Goal: Find specific page/section: Find specific page/section

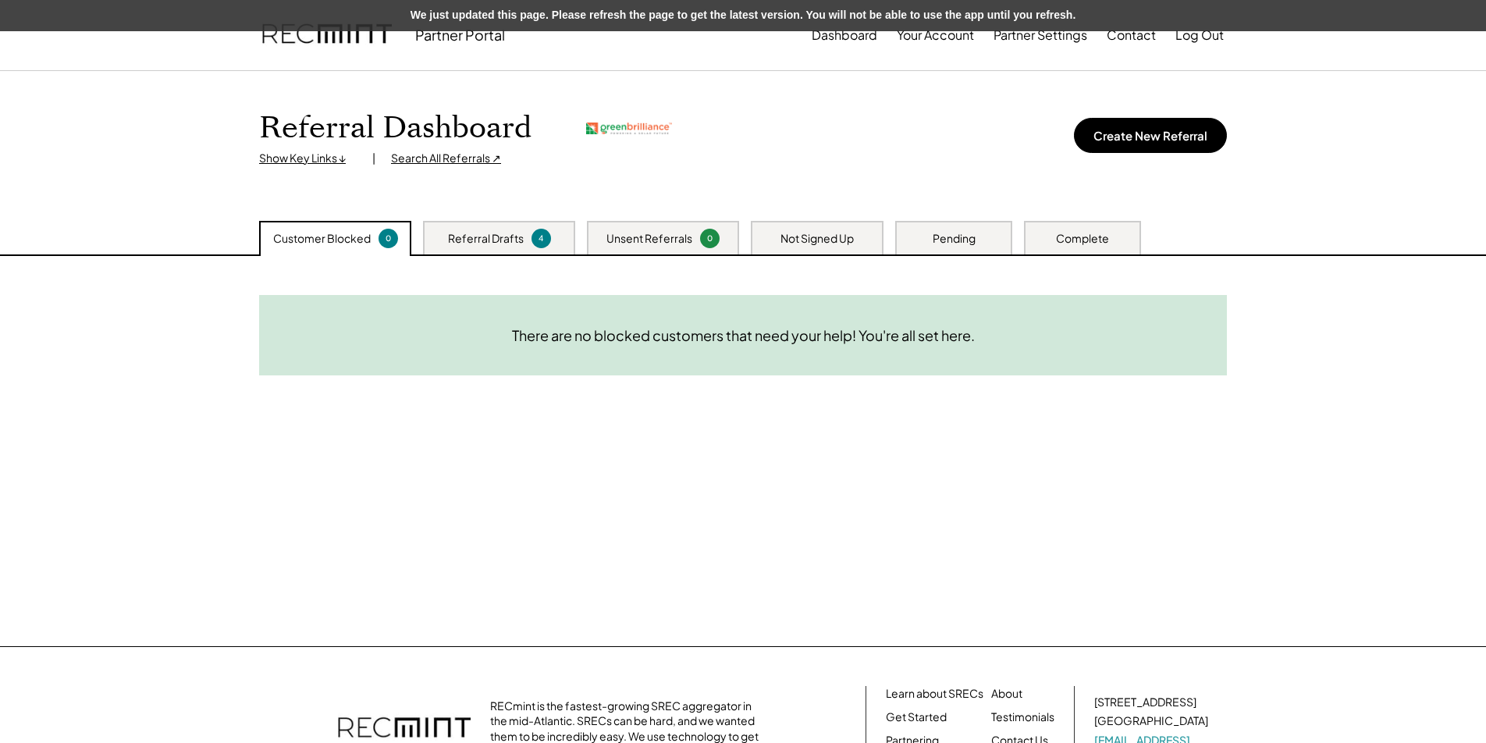
click at [597, 346] on div "There are no blocked customers that need your help! You're all set here." at bounding box center [743, 335] width 968 height 80
click at [838, 41] on button "Dashboard" at bounding box center [845, 35] width 66 height 31
click at [432, 159] on div "Search All Referrals ↗" at bounding box center [446, 159] width 110 height 16
click at [848, 34] on button "Dashboard" at bounding box center [845, 35] width 66 height 31
click at [940, 235] on div "Pending" at bounding box center [954, 239] width 43 height 16
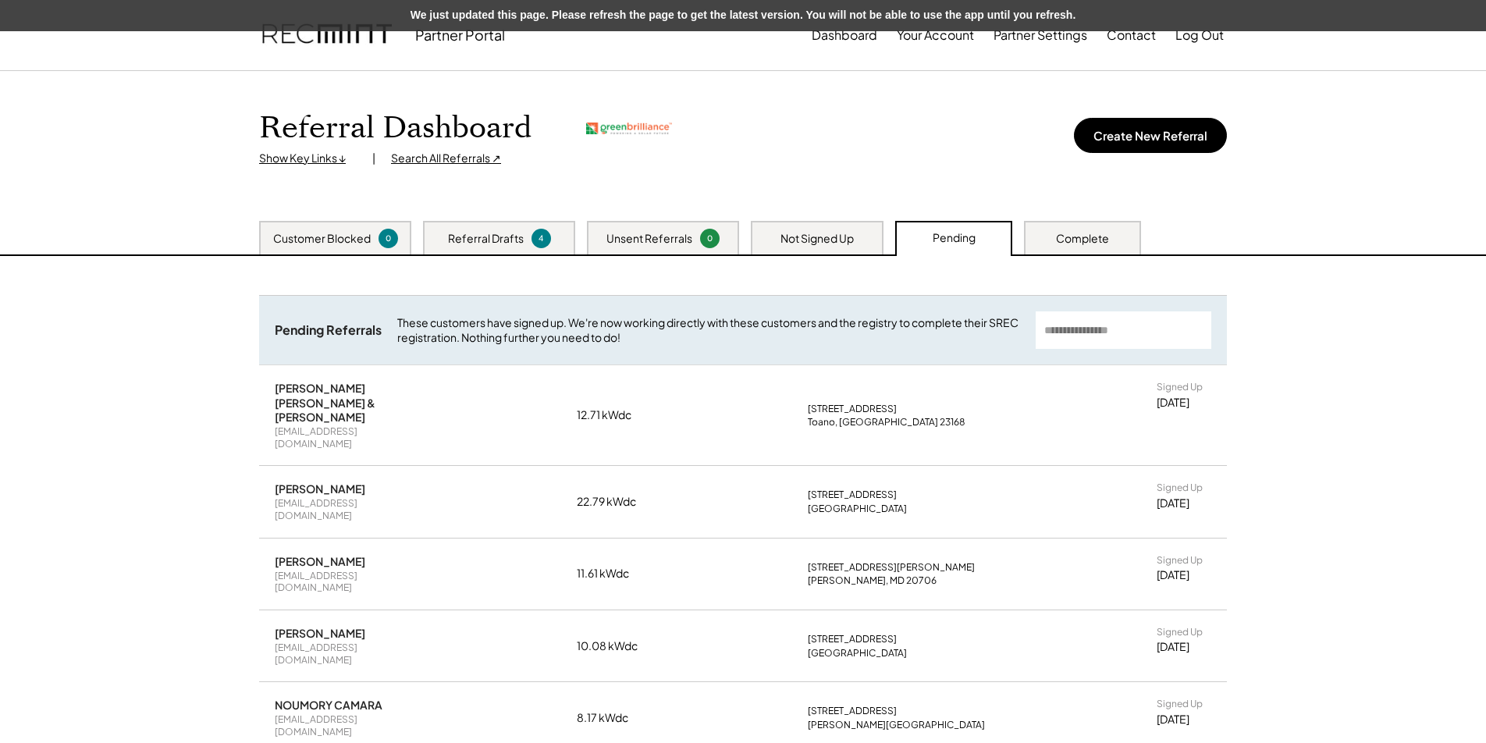
click at [1075, 238] on div "Complete" at bounding box center [1082, 239] width 53 height 16
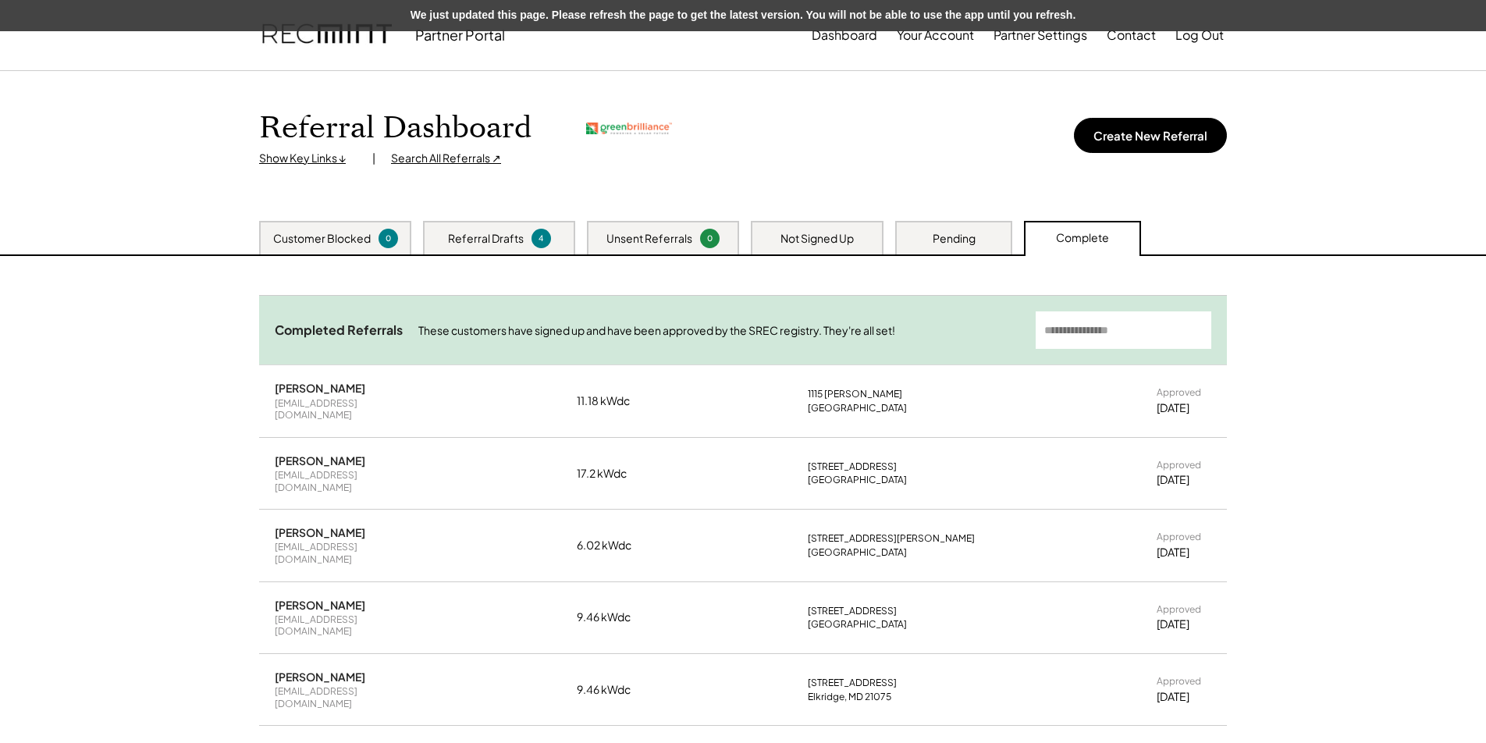
click at [950, 244] on div "Pending" at bounding box center [954, 239] width 43 height 16
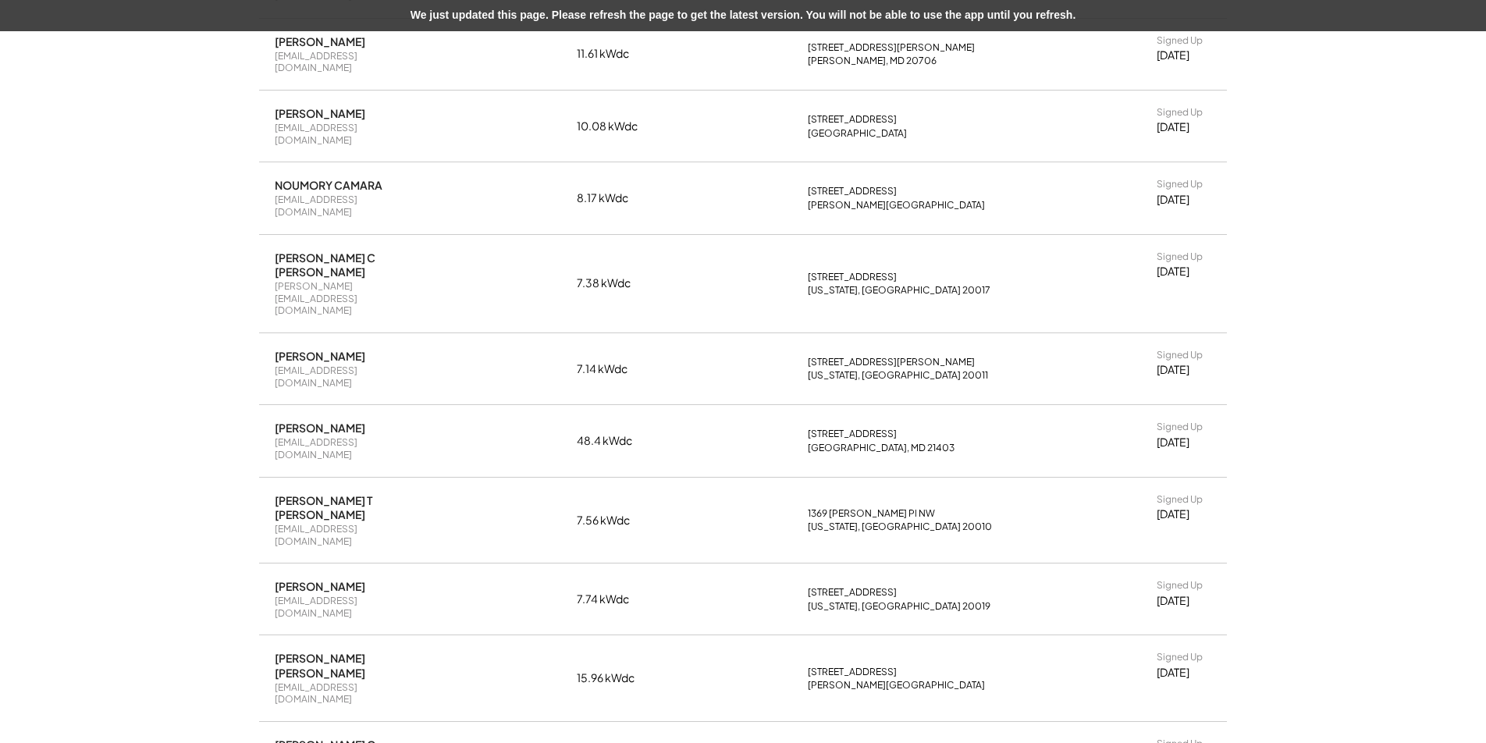
scroll to position [511, 0]
